Goal: Transaction & Acquisition: Purchase product/service

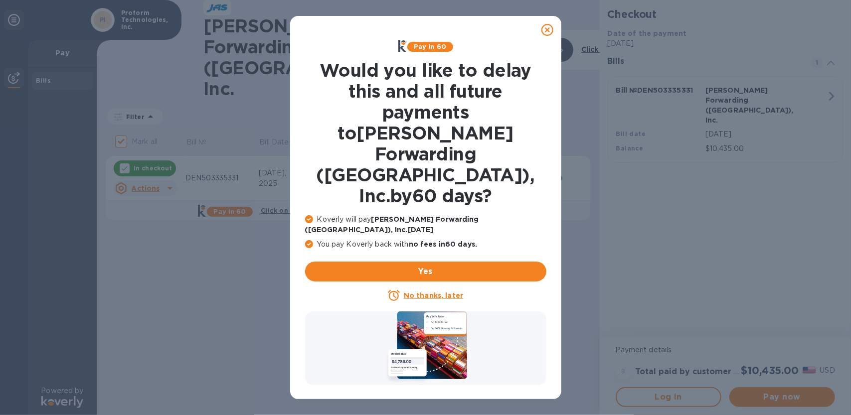
click at [549, 27] on icon at bounding box center [547, 30] width 12 height 12
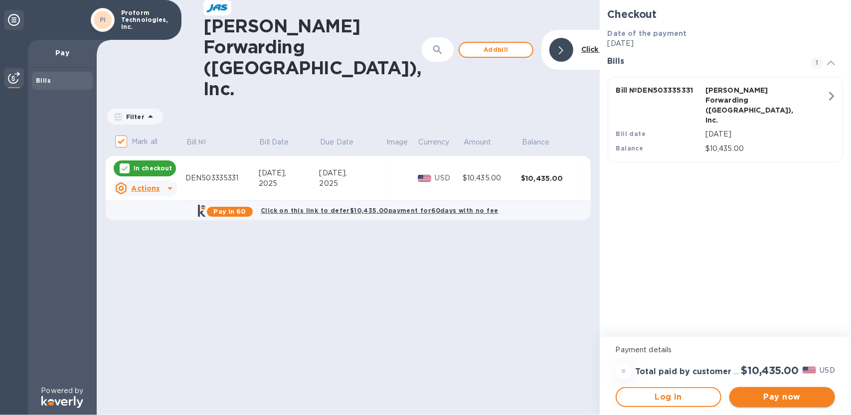
click at [778, 399] on span "Pay now" at bounding box center [782, 397] width 90 height 12
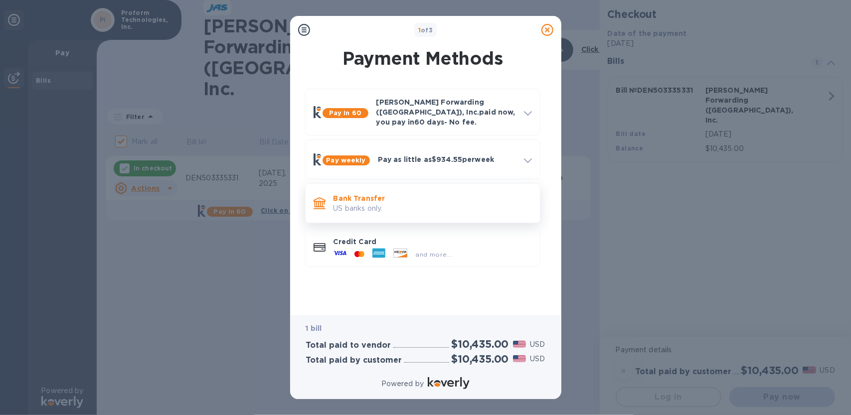
click at [373, 203] on p "US banks only." at bounding box center [433, 208] width 198 height 10
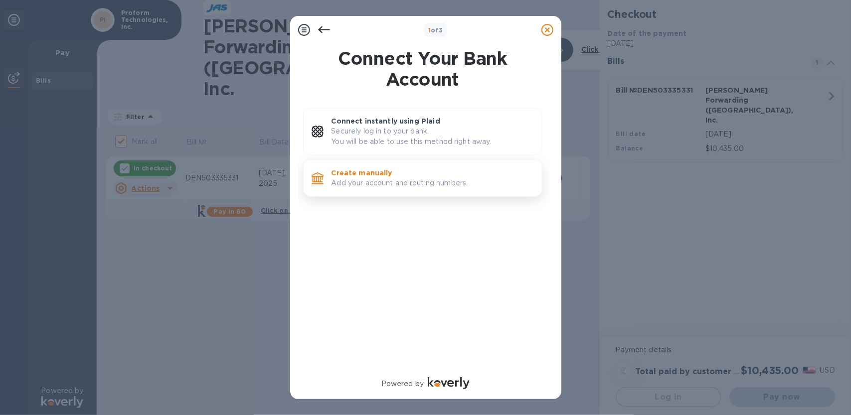
click at [390, 184] on p "Add your account and routing numbers." at bounding box center [433, 183] width 202 height 10
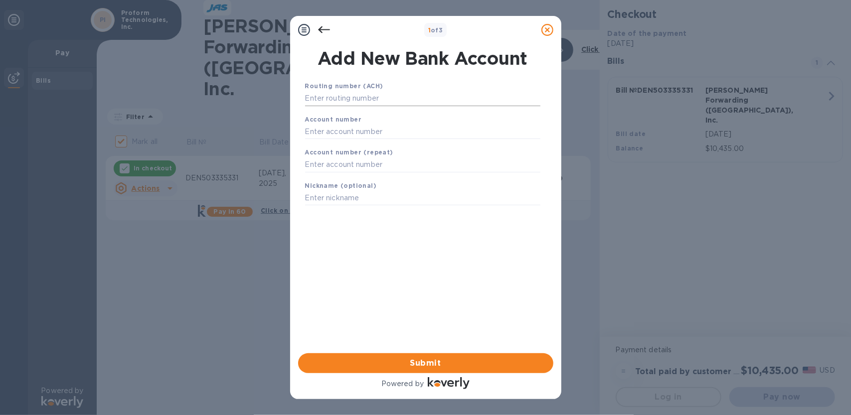
click at [364, 96] on input "text" at bounding box center [422, 98] width 235 height 15
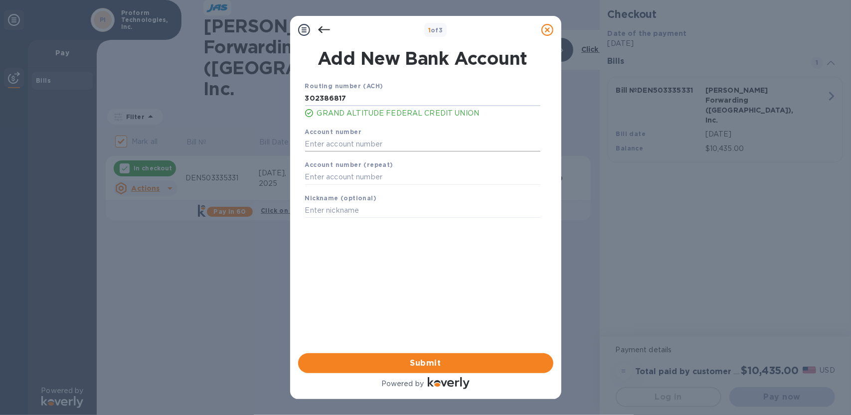
type input "302386817"
click at [368, 143] on input "text" at bounding box center [422, 144] width 235 height 15
drag, startPoint x: 355, startPoint y: 147, endPoint x: 282, endPoint y: 148, distance: 73.3
click at [283, 148] on div "1 of 3 Add New Bank Account Routing number (ACH) [US_BANK_ROUTING_MICR] GRAND A…" at bounding box center [425, 207] width 851 height 415
type input "201606517"
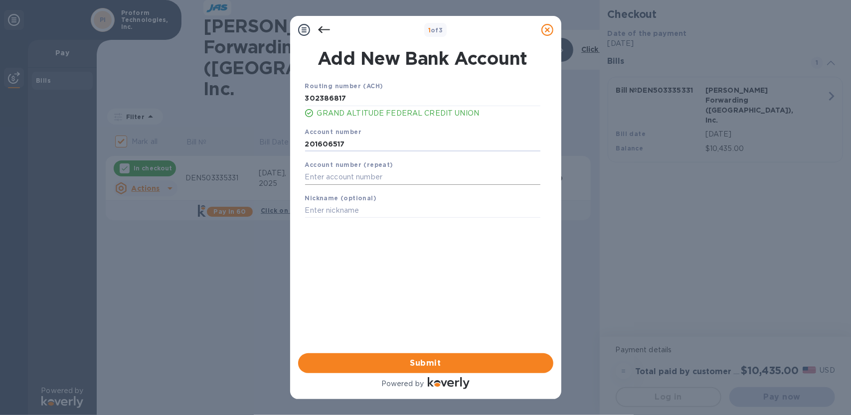
click at [327, 182] on input "text" at bounding box center [422, 177] width 235 height 15
type input "201606517"
click at [424, 364] on span "Submit" at bounding box center [425, 363] width 239 height 12
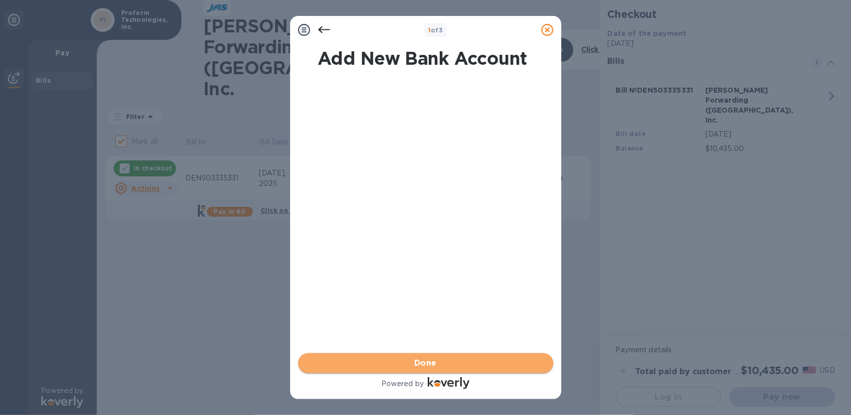
click at [428, 362] on span "Done" at bounding box center [425, 363] width 22 height 12
